Goal: Task Accomplishment & Management: Manage account settings

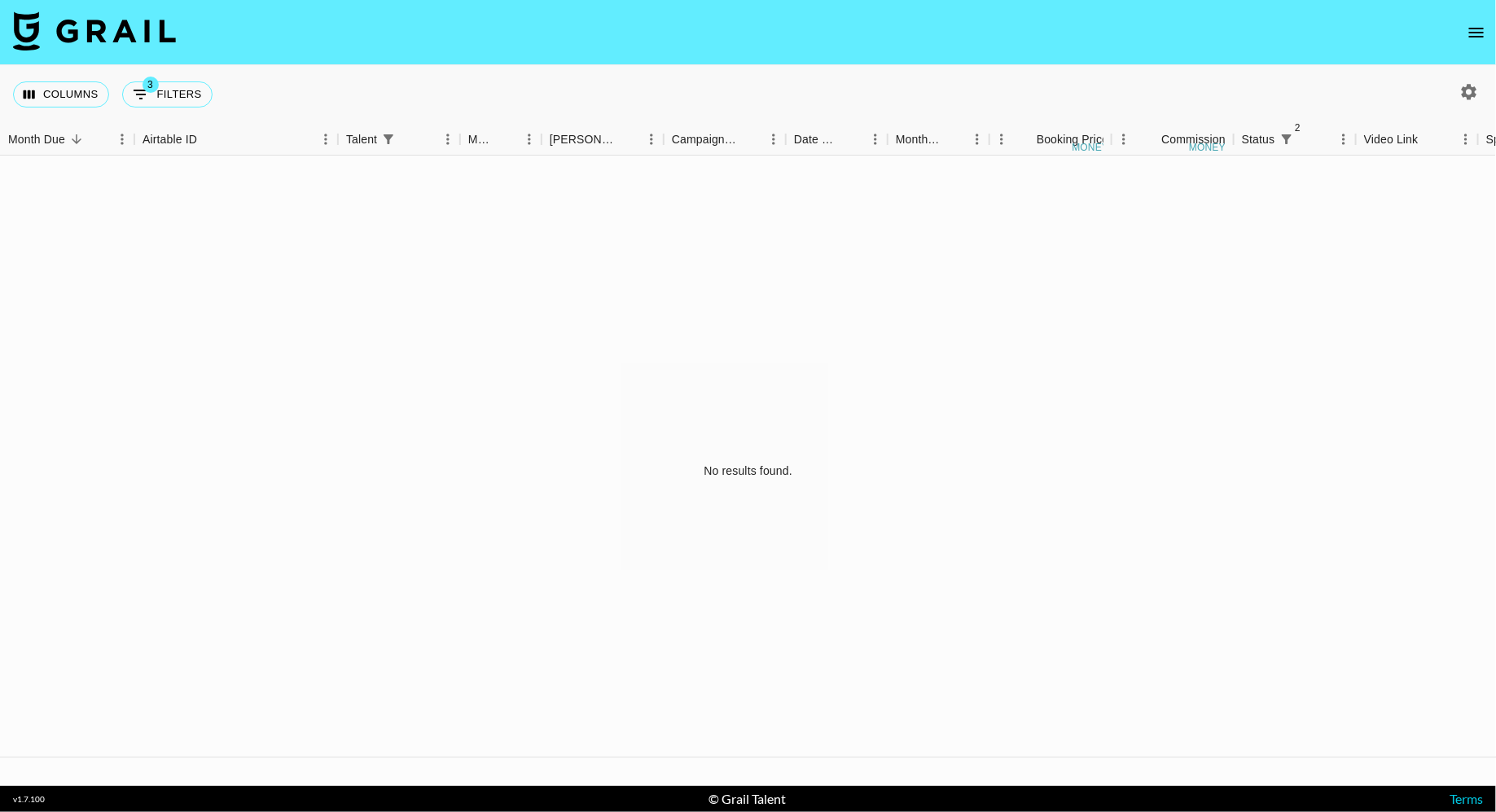
click at [1467, 22] on icon "open drawer" at bounding box center [1476, 32] width 20 height 20
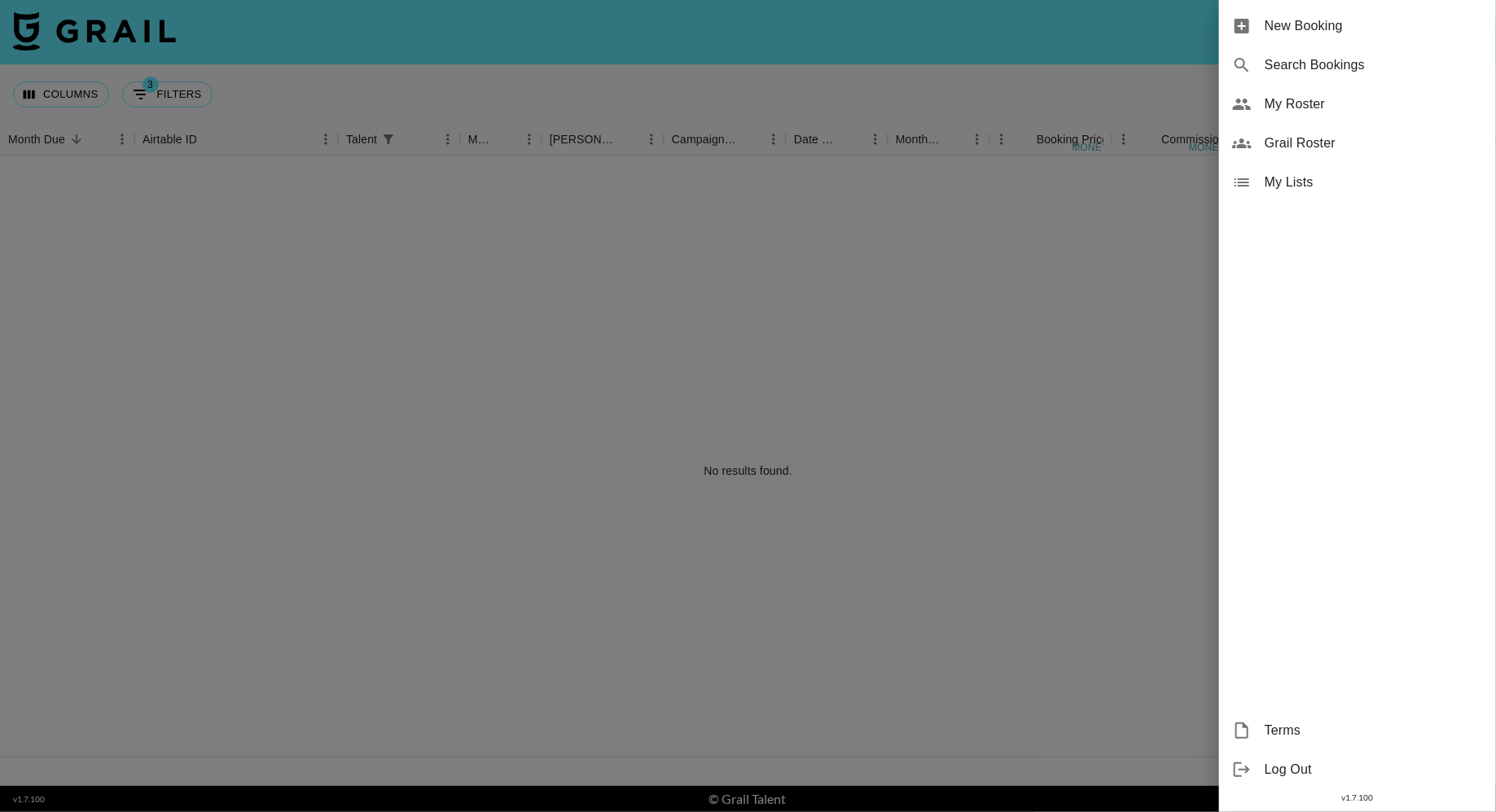
click at [1342, 112] on span "My Roster" at bounding box center [1373, 104] width 218 height 20
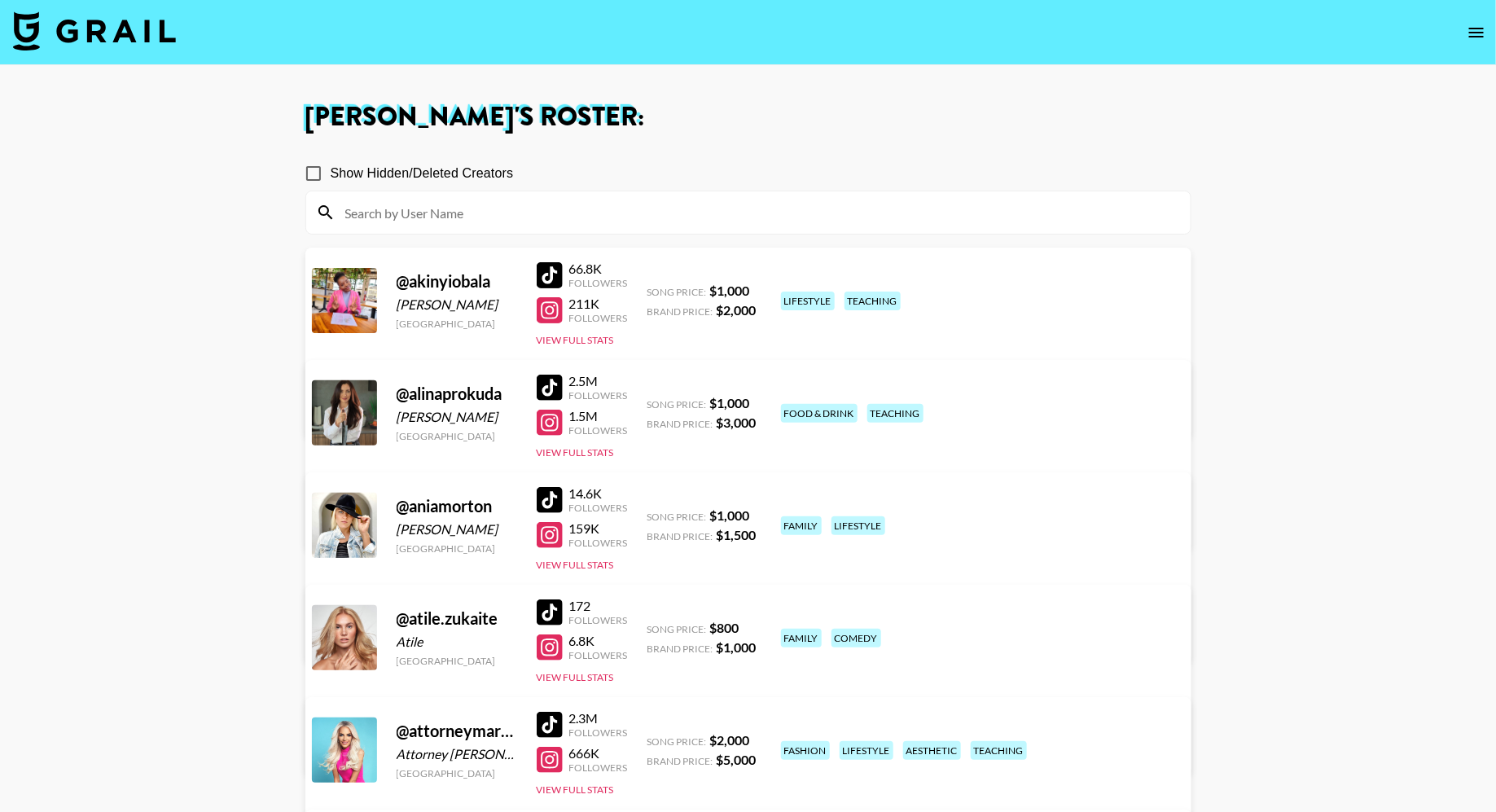
click at [597, 219] on input at bounding box center [758, 213] width 846 height 26
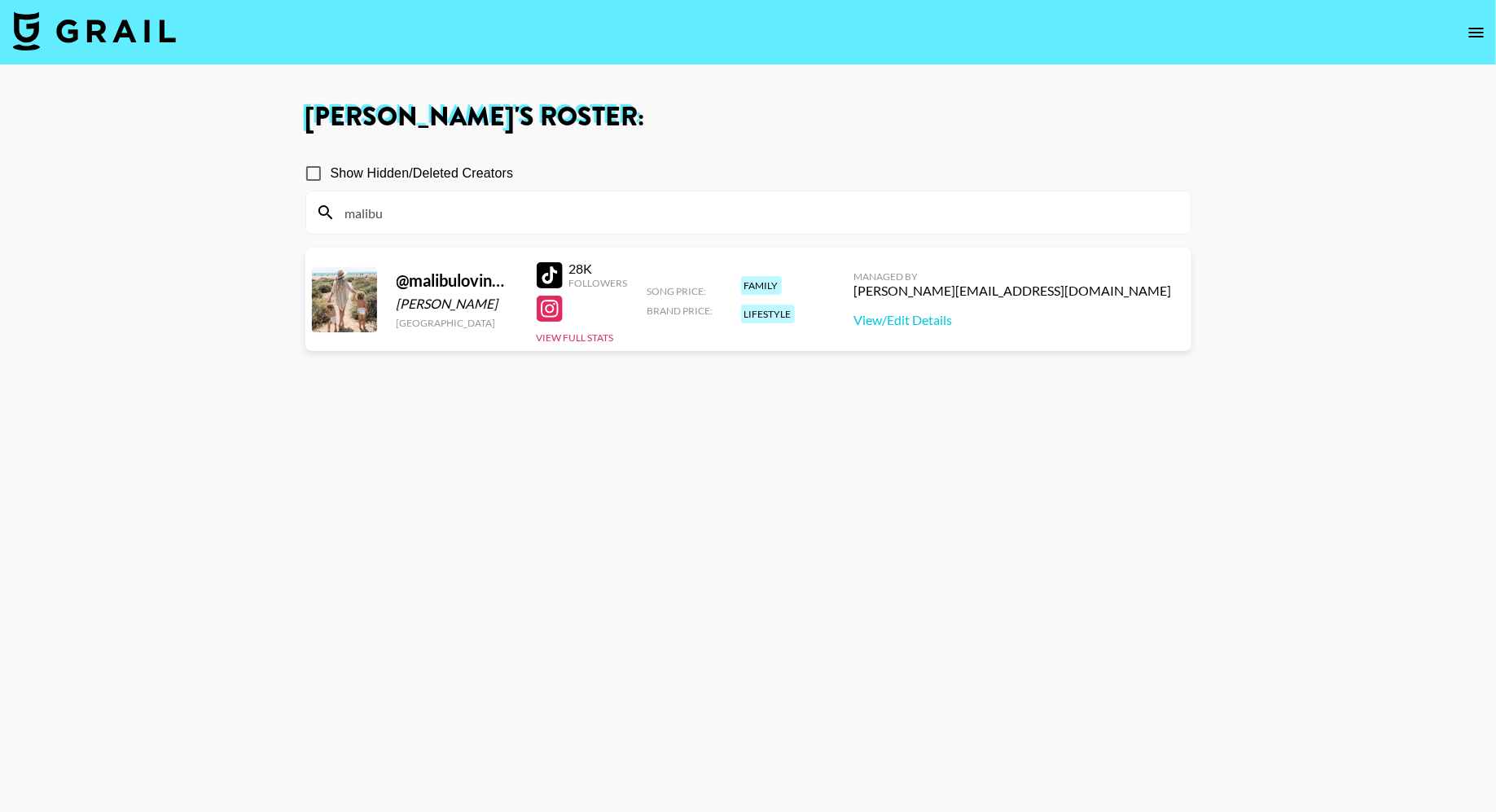
type input "malibu"
click at [579, 328] on div "28K Followers View Full Stats" at bounding box center [582, 299] width 91 height 91
click at [578, 343] on div "28K Followers View Full Stats" at bounding box center [582, 299] width 91 height 91
click at [571, 333] on button "View Full Stats" at bounding box center [575, 337] width 78 height 12
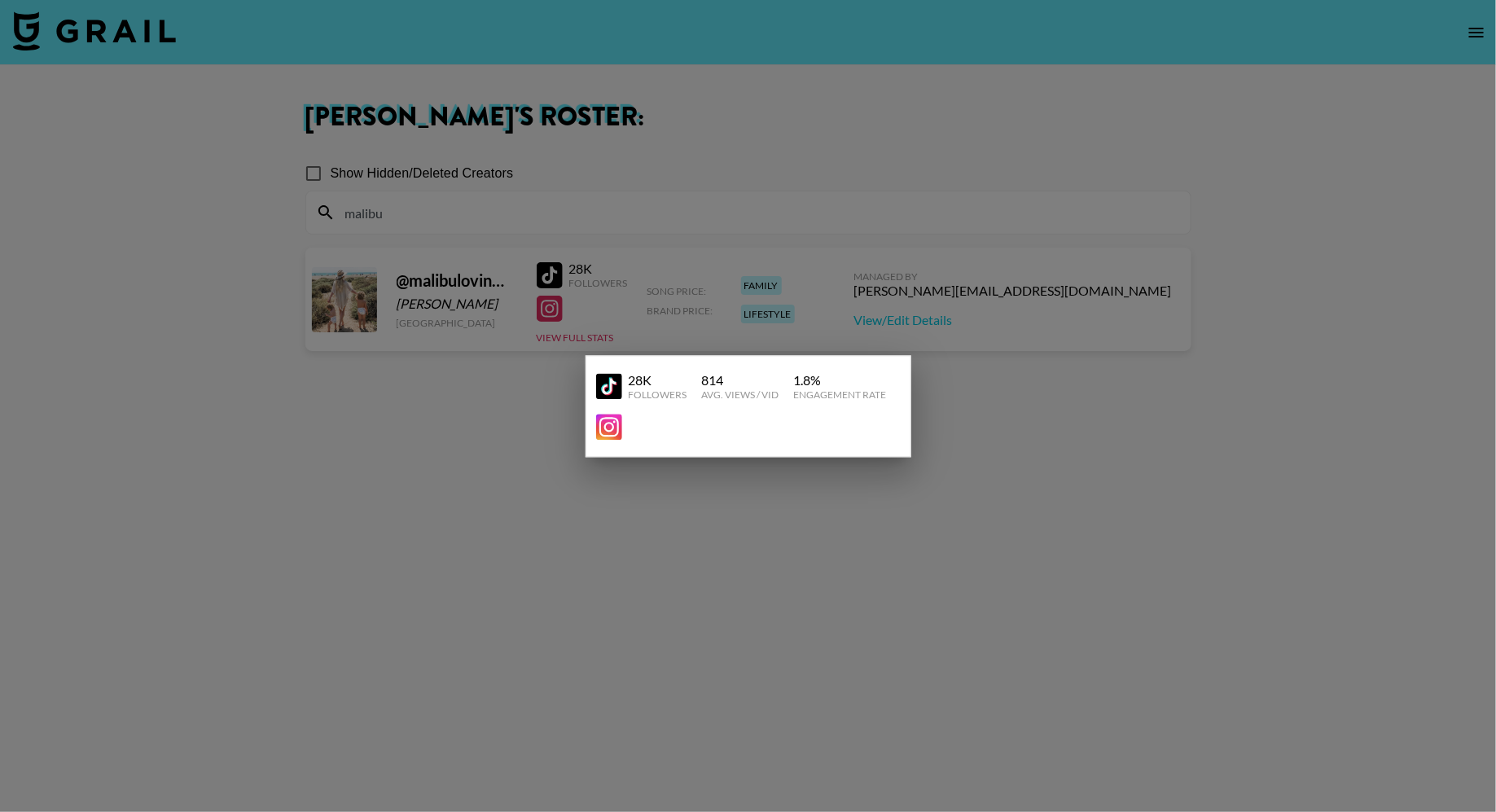
click at [676, 287] on div at bounding box center [748, 406] width 1496 height 812
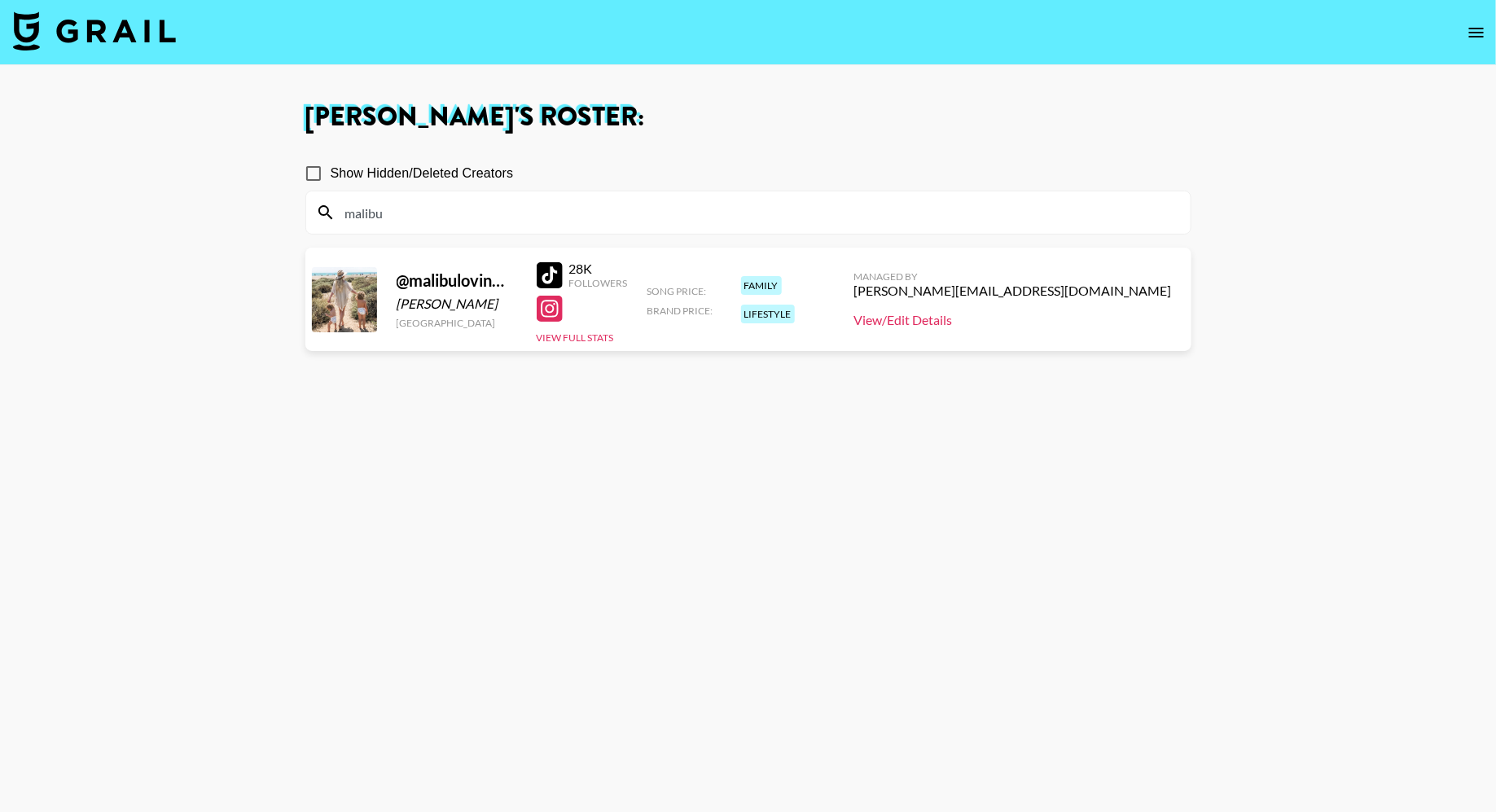
click at [1062, 318] on link "View/Edit Details" at bounding box center [1013, 319] width 318 height 16
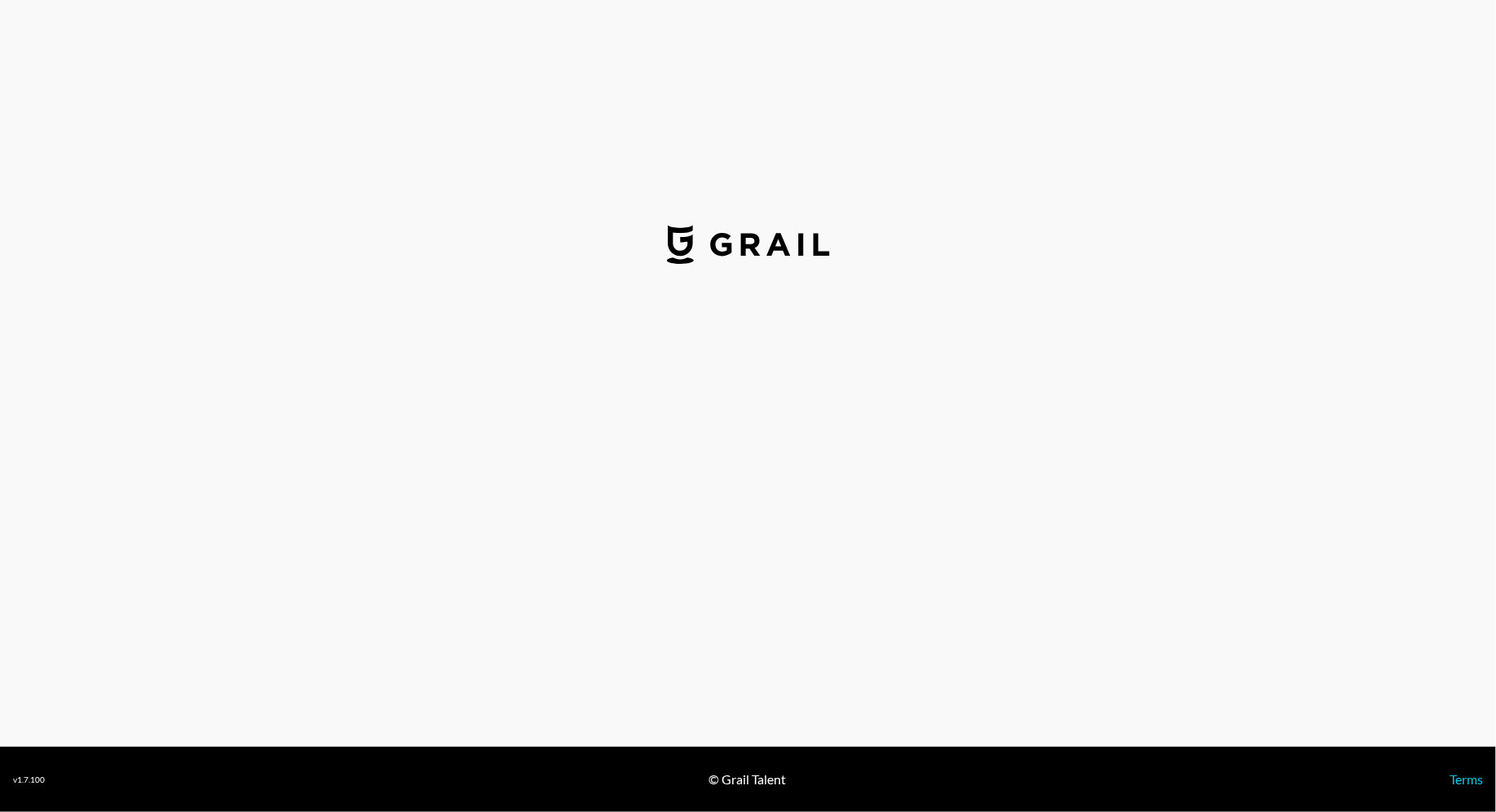
select select "USD"
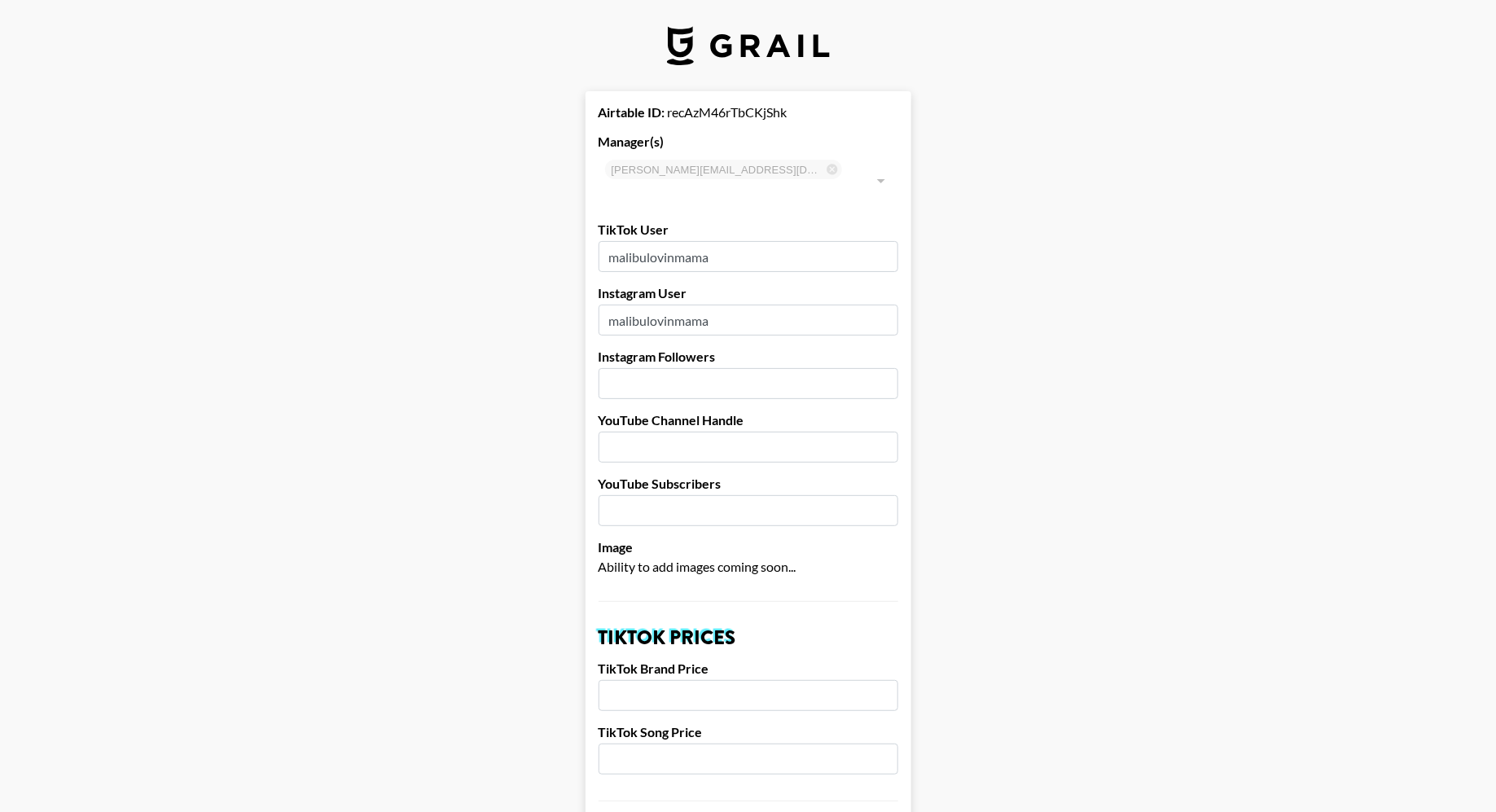
click at [691, 368] on input "number" at bounding box center [748, 383] width 300 height 31
type input "175"
type input "175000"
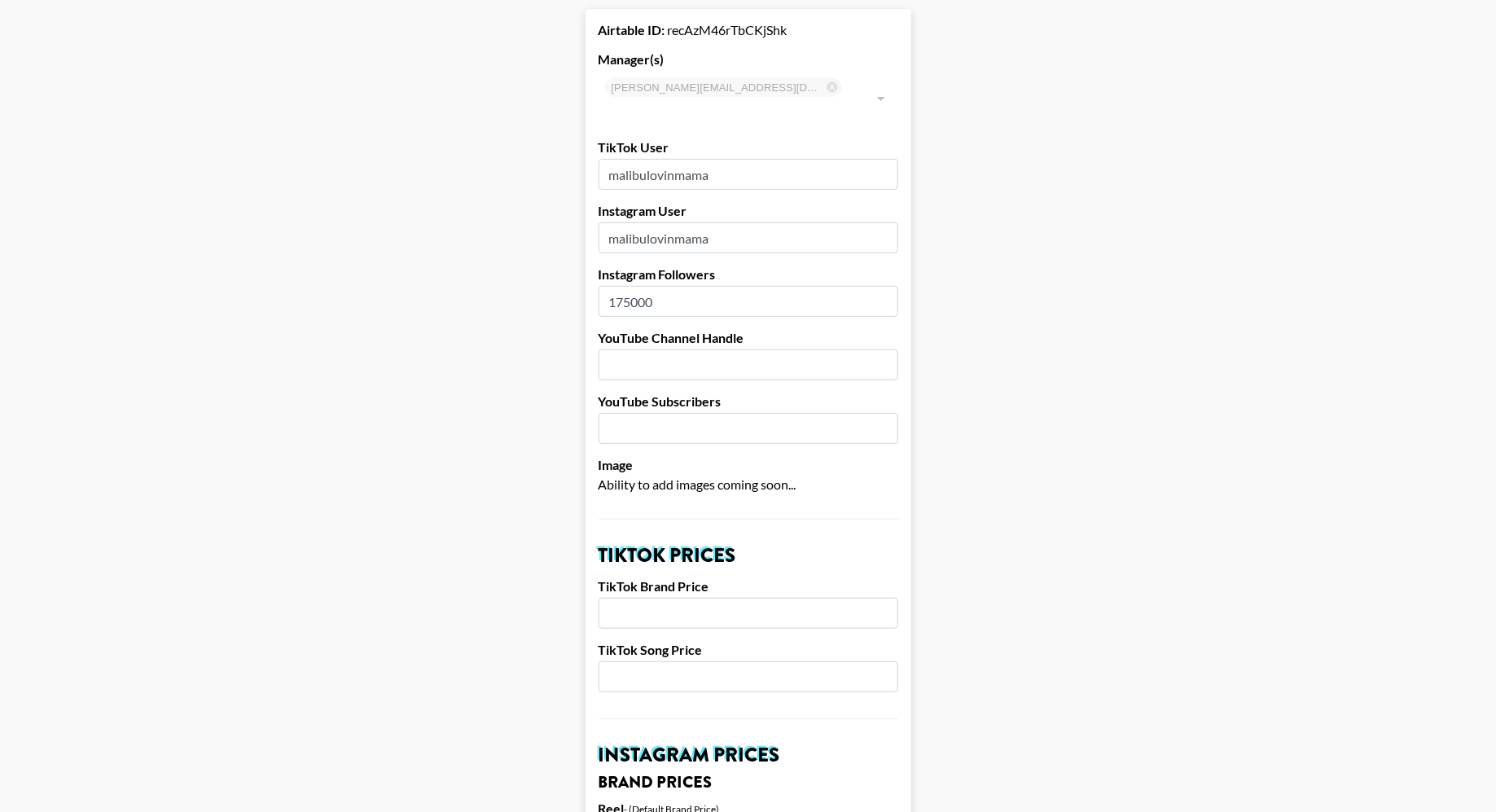
scroll to position [197, 0]
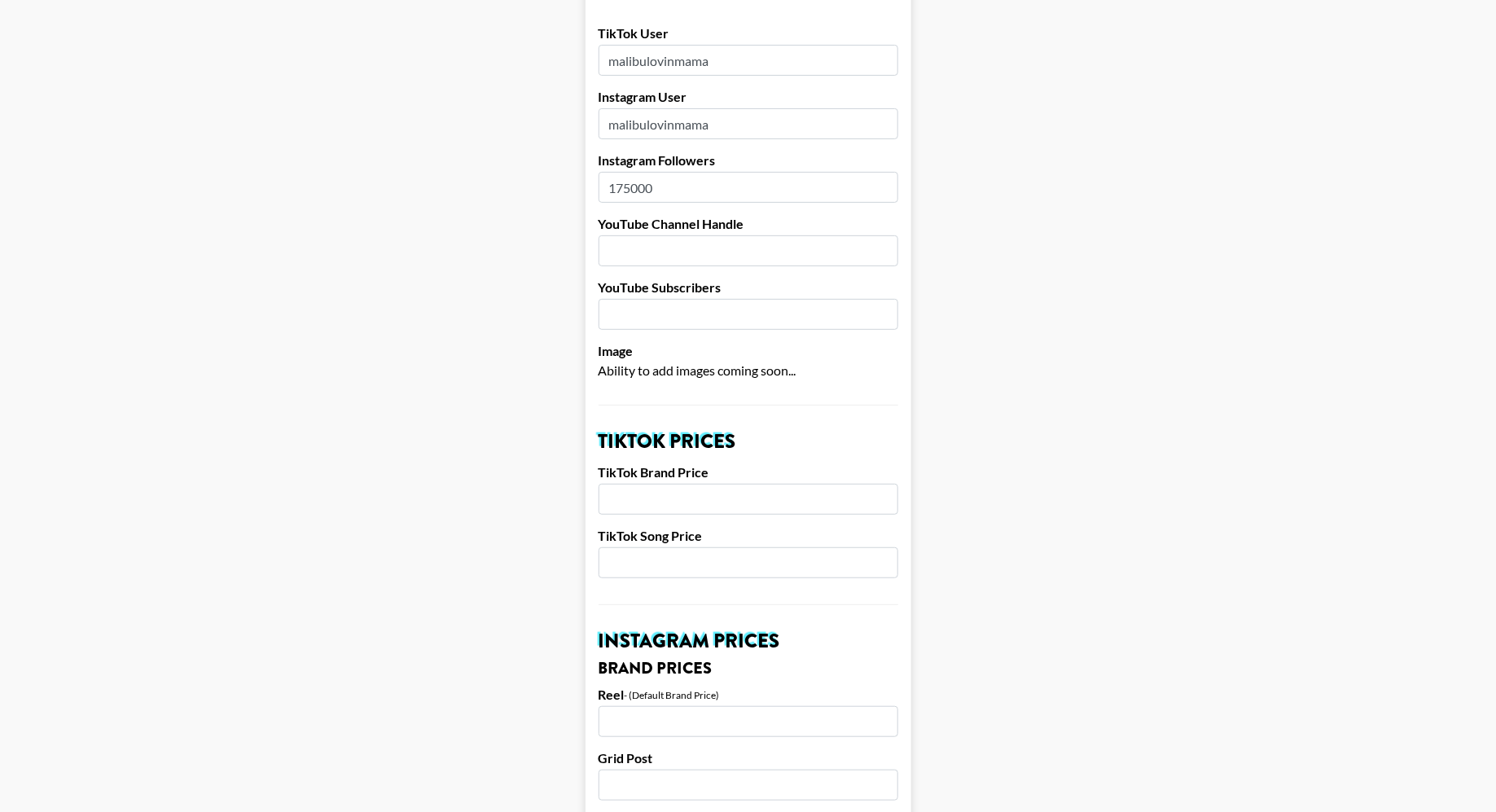
click at [753, 484] on input "number" at bounding box center [748, 499] width 300 height 31
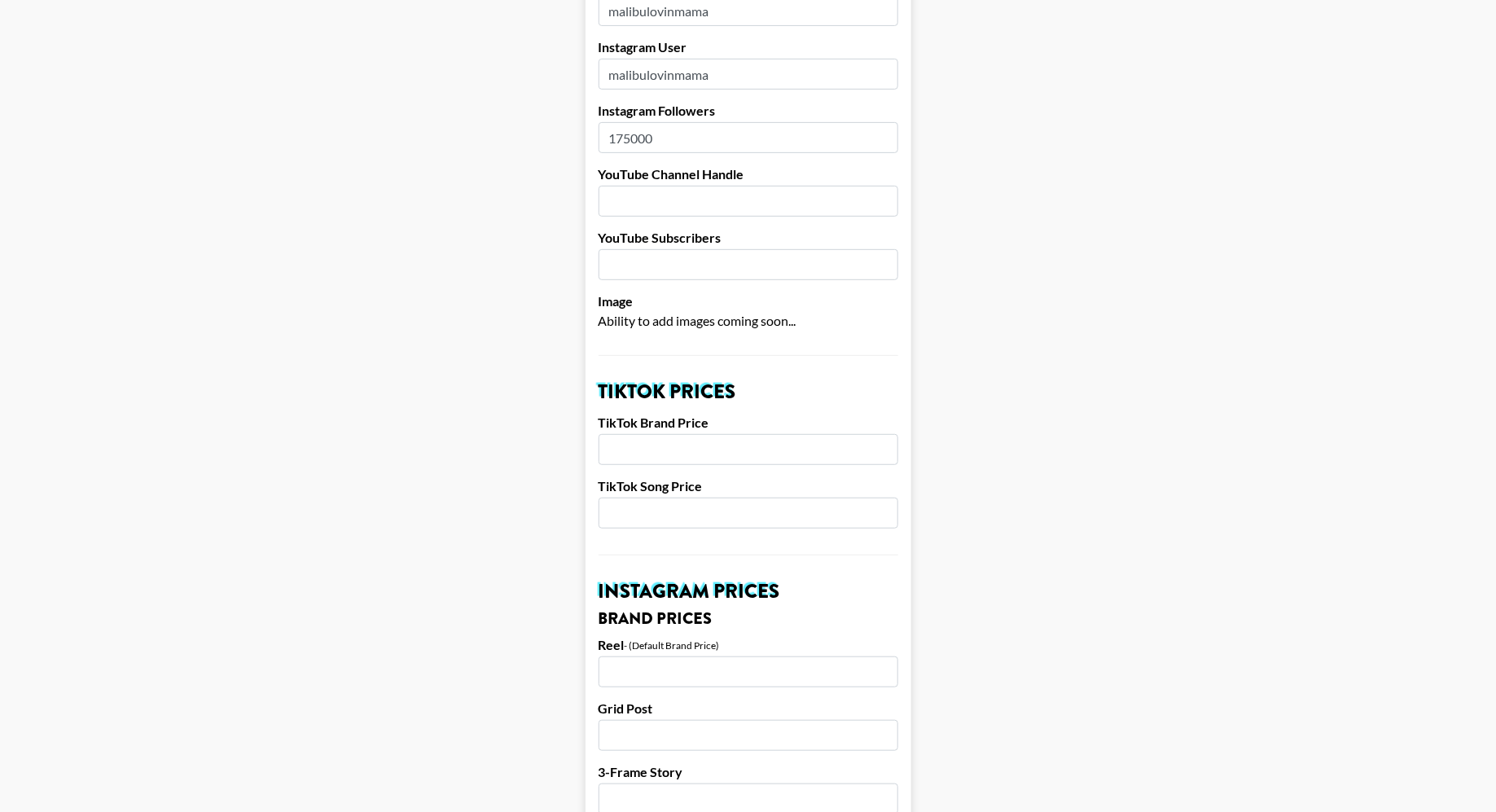
scroll to position [321, 0]
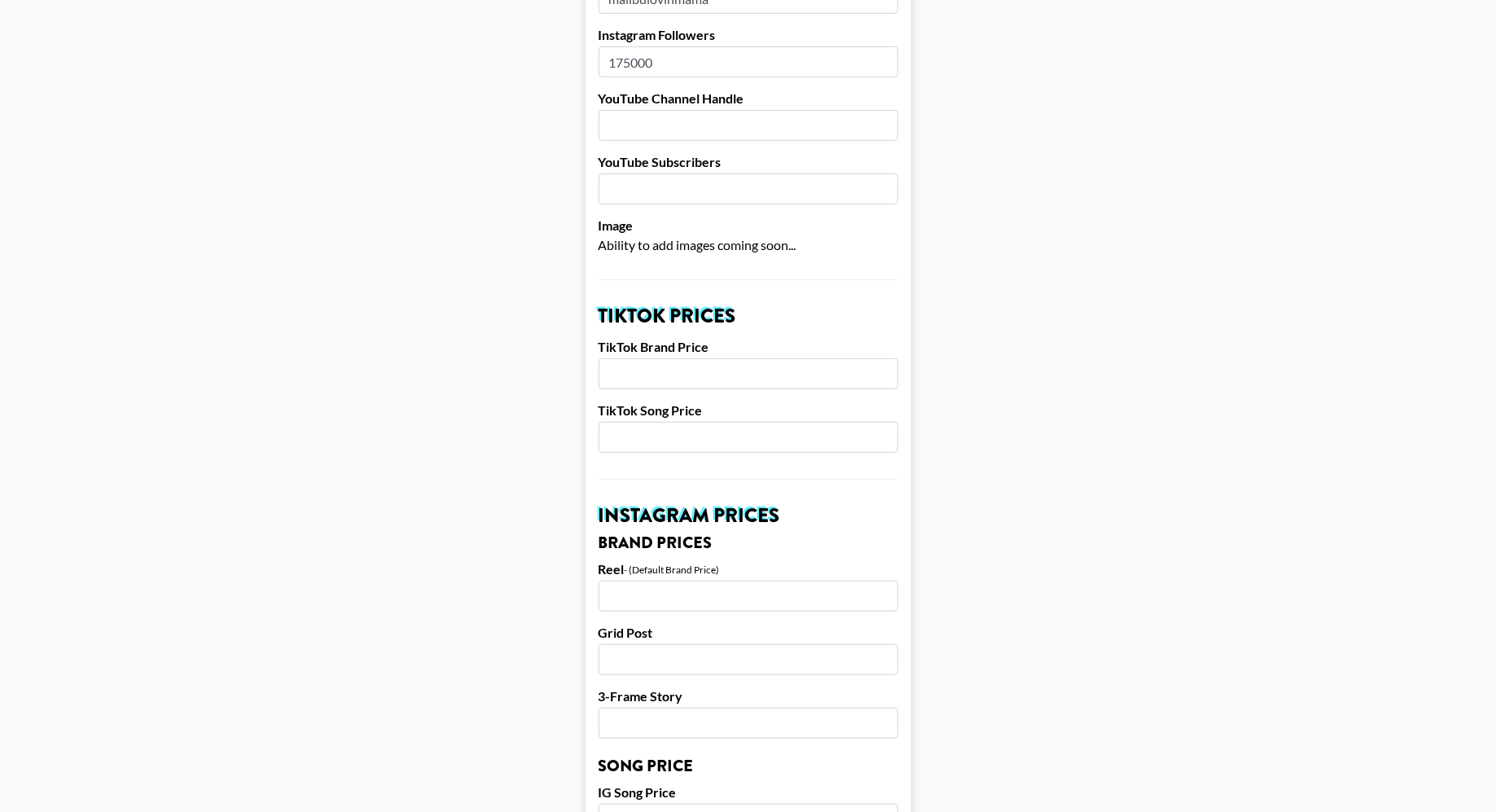
click at [671, 359] on input "number" at bounding box center [748, 374] width 300 height 31
type input "1500"
click at [667, 421] on input "number" at bounding box center [748, 436] width 300 height 31
type input "1000"
click at [690, 581] on input "number" at bounding box center [748, 596] width 300 height 31
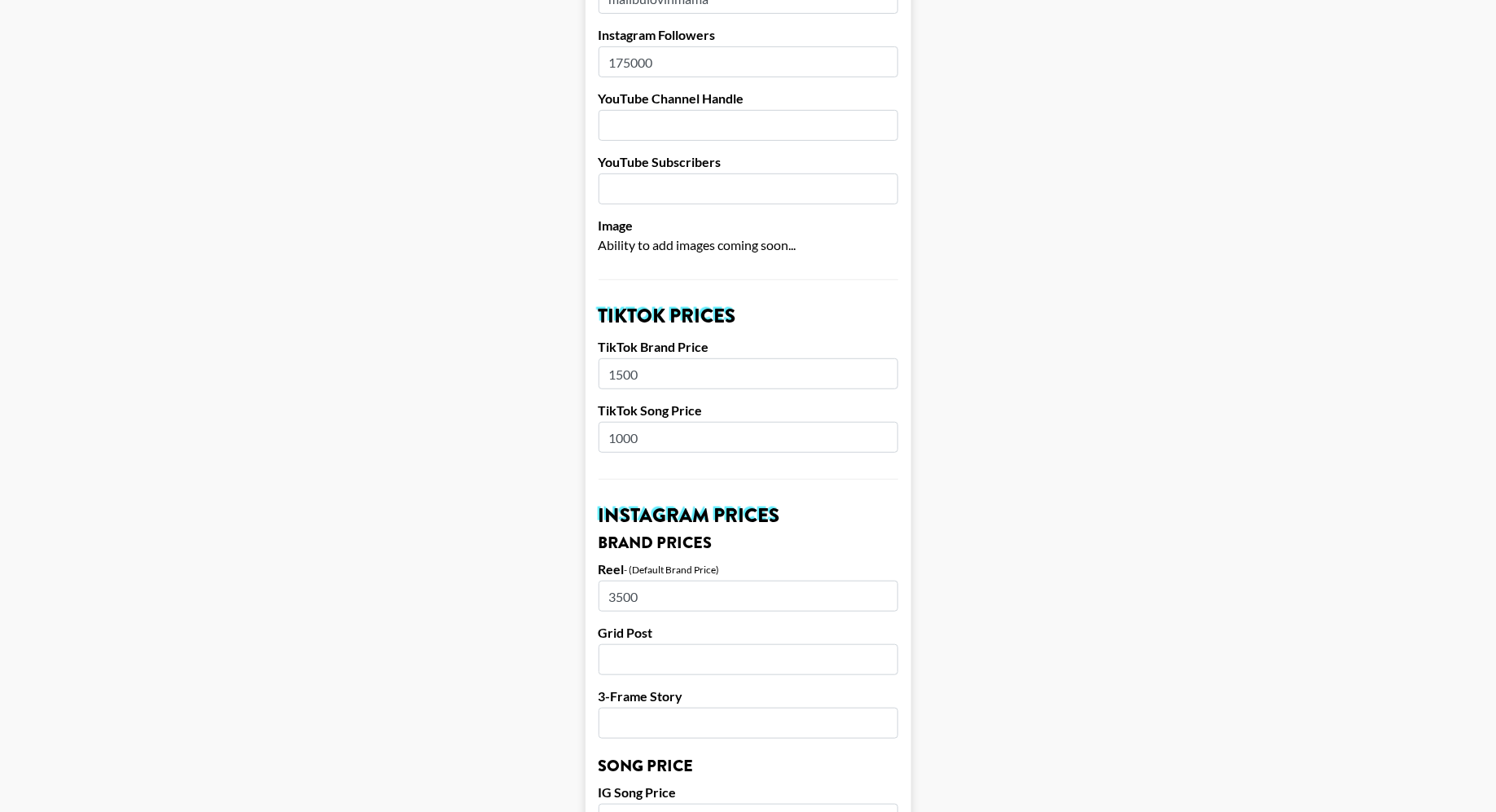
type input "3500"
click at [653, 644] on input "number" at bounding box center [748, 659] width 300 height 31
type input "3000"
click at [648, 708] on input "number" at bounding box center [748, 723] width 300 height 31
type input "2000"
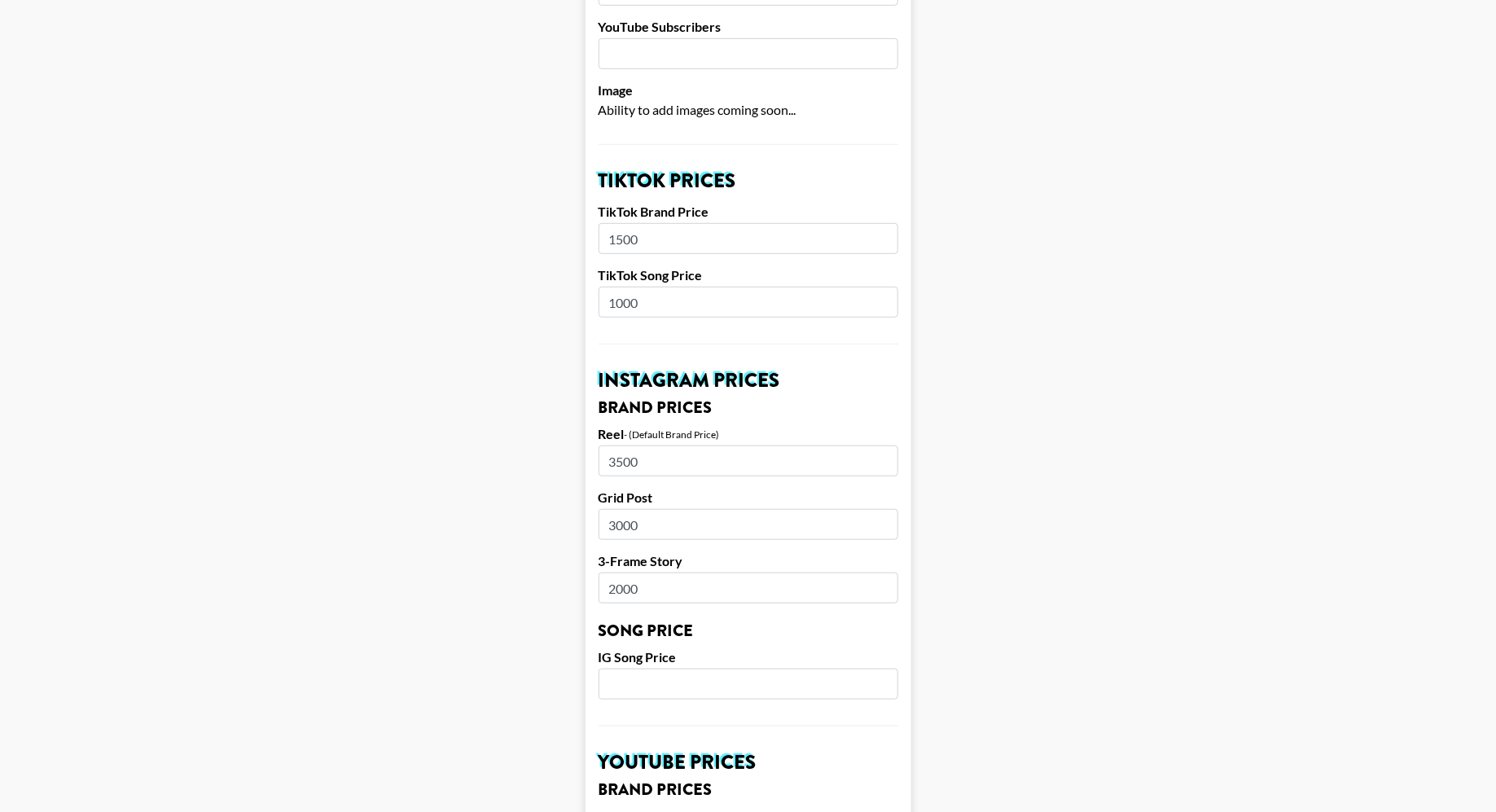
scroll to position [469, 0]
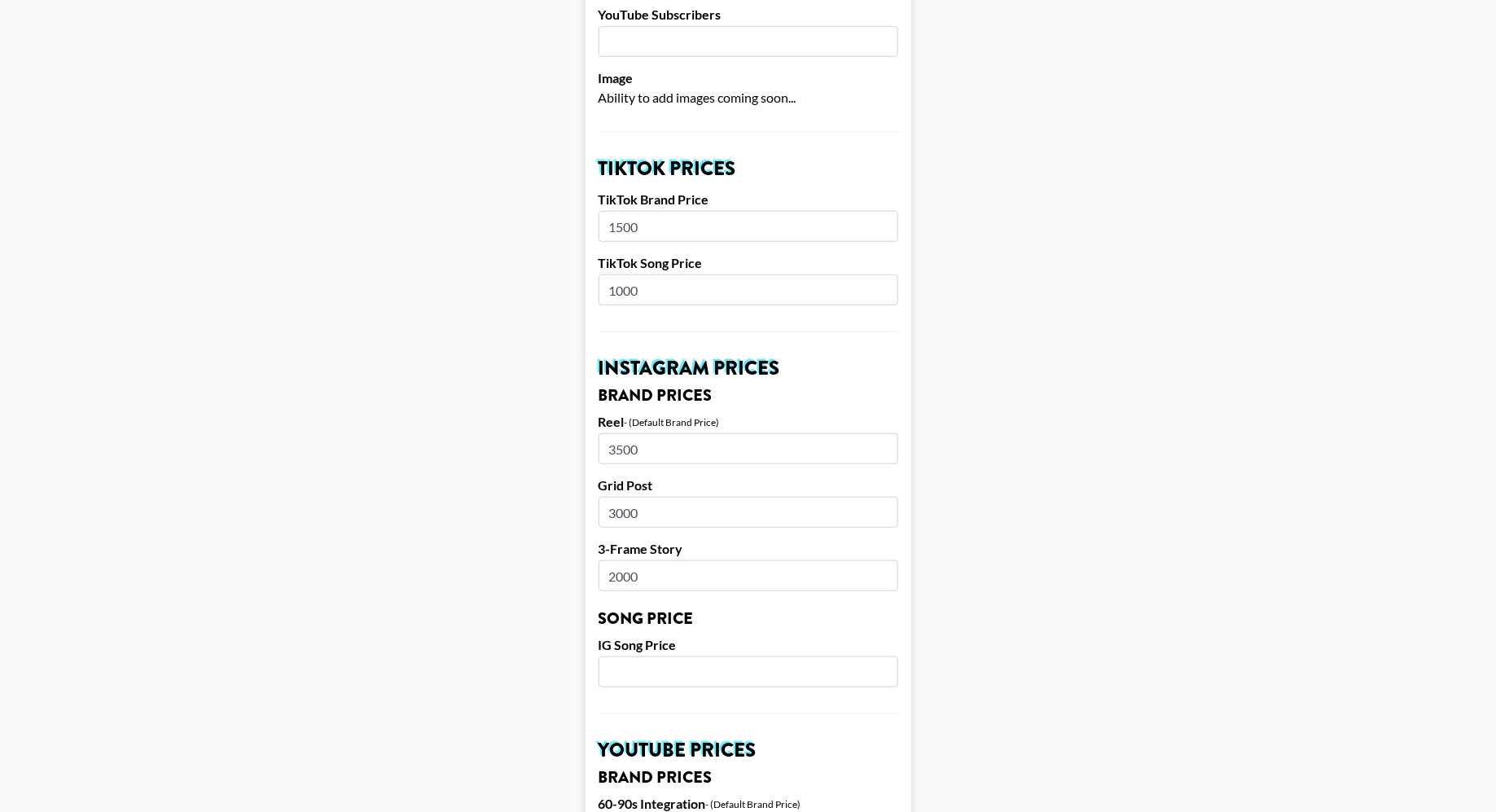
click at [667, 657] on input "number" at bounding box center [748, 672] width 300 height 31
type input "1500"
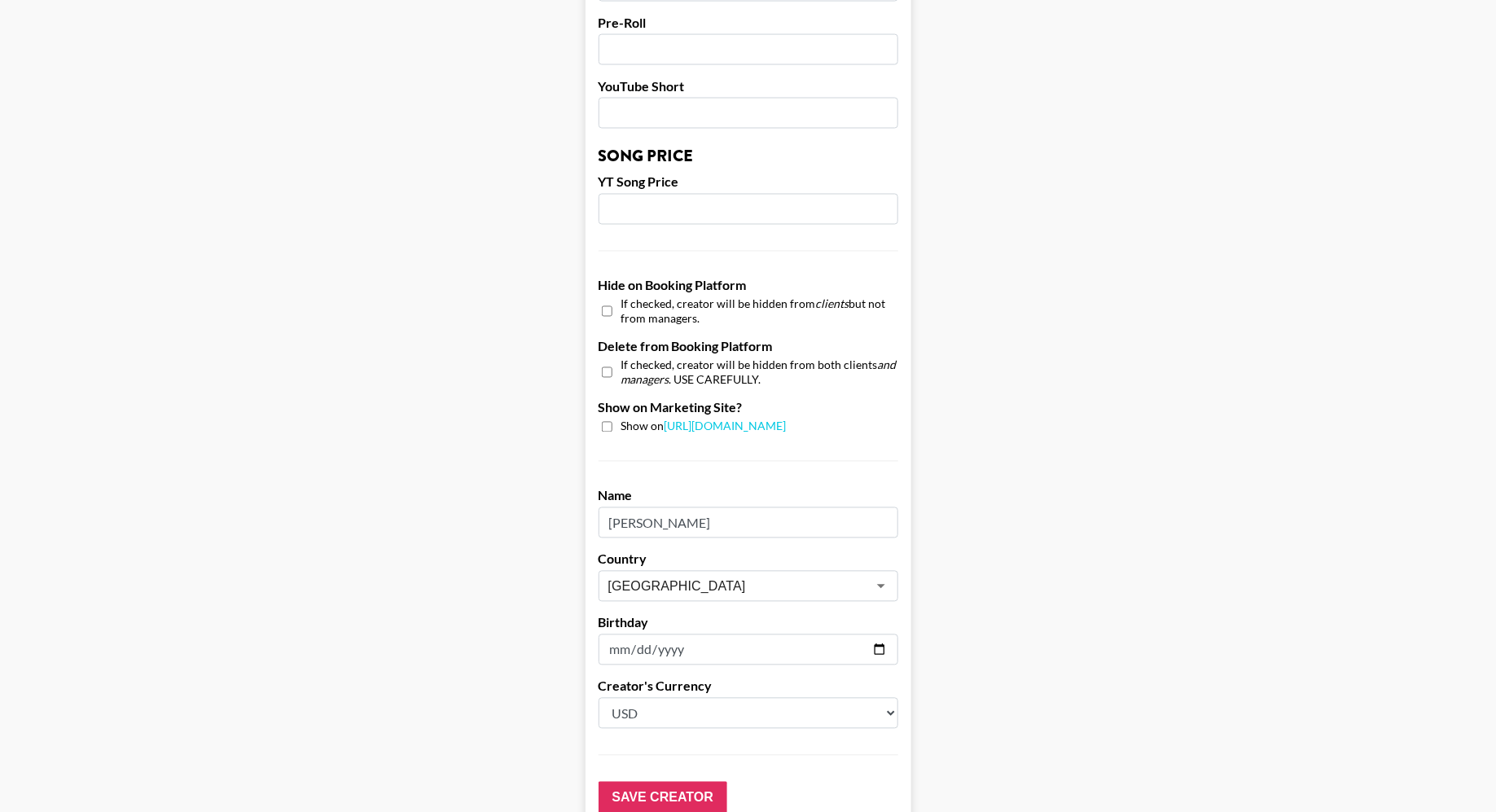
scroll to position [1395, 0]
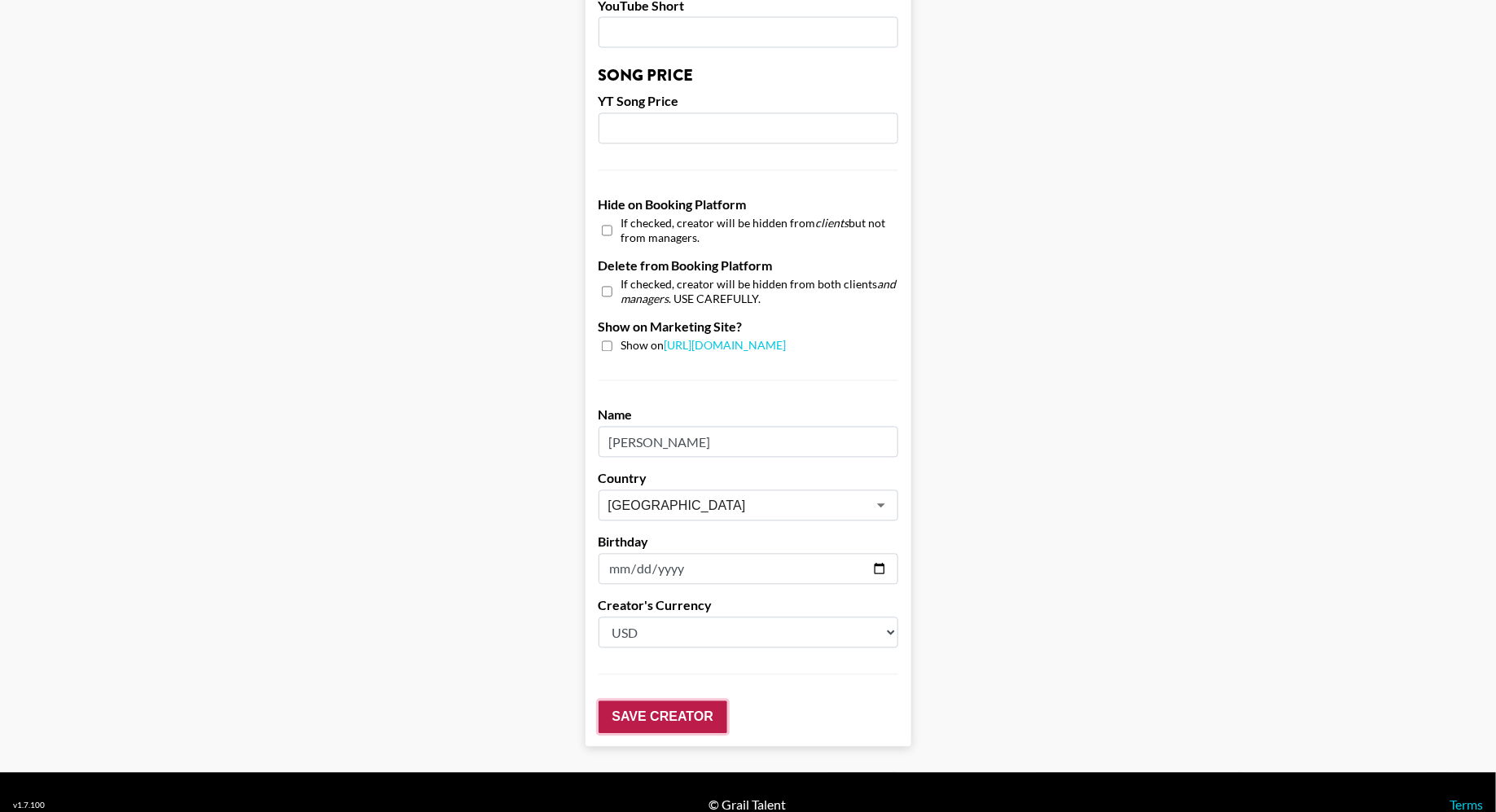
click at [664, 701] on input "Save Creator" at bounding box center [662, 717] width 128 height 33
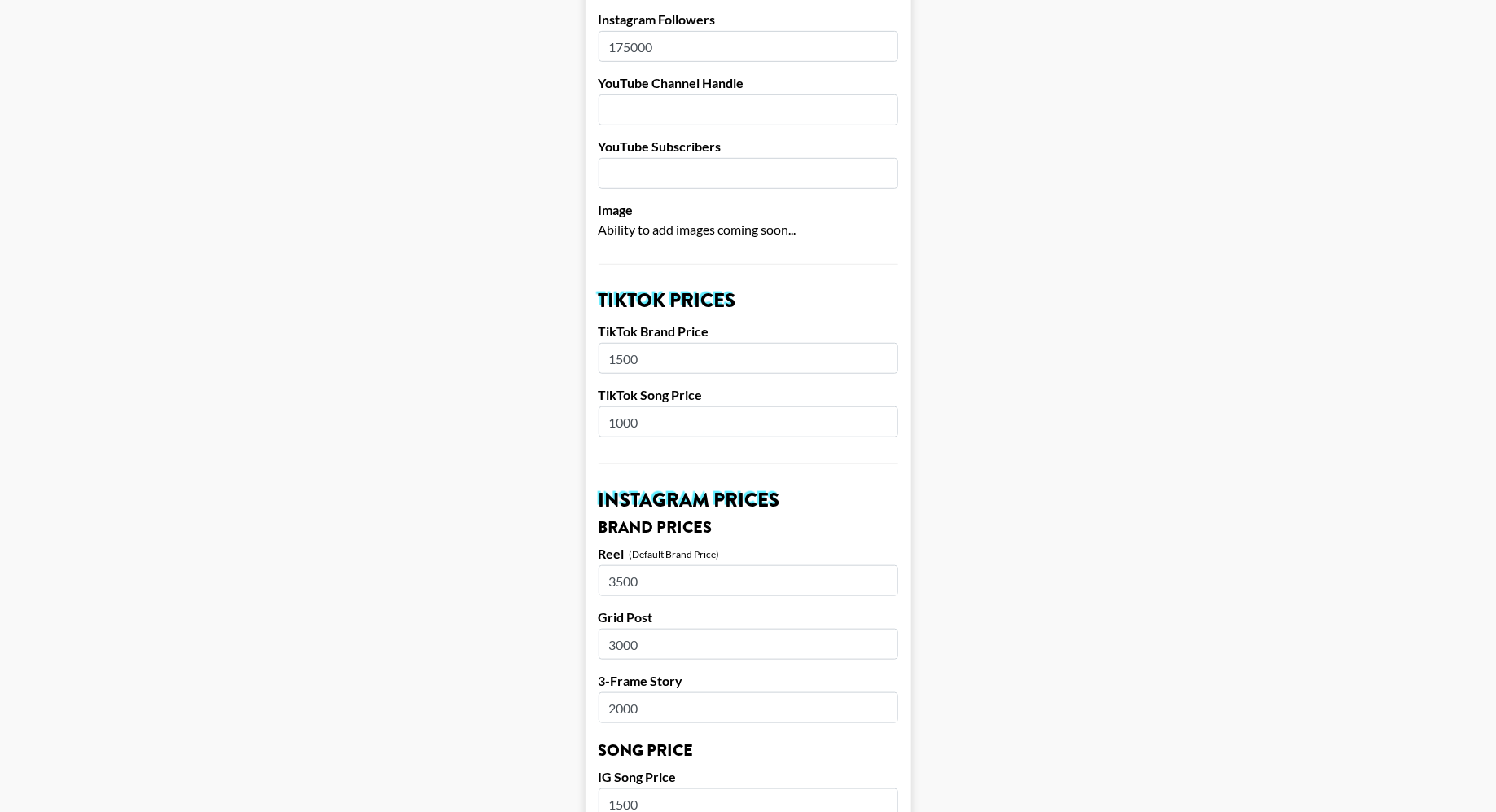
scroll to position [0, 0]
